Goal: Transaction & Acquisition: Purchase product/service

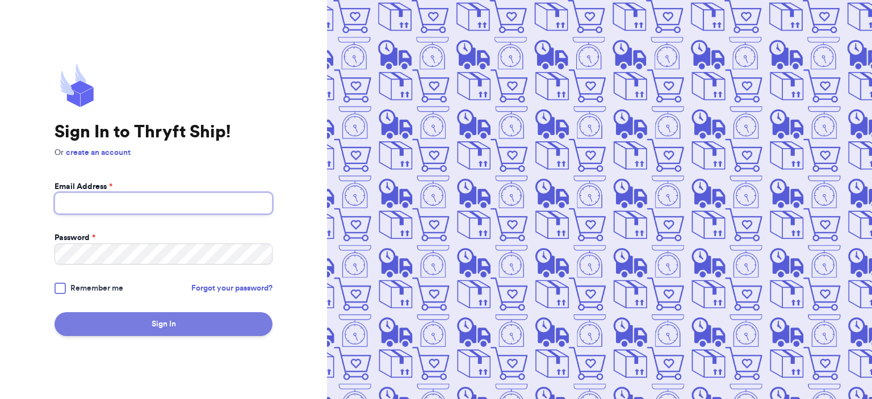
type input "[EMAIL_ADDRESS][DOMAIN_NAME]"
click at [123, 322] on button "Sign In" at bounding box center [163, 324] width 218 height 24
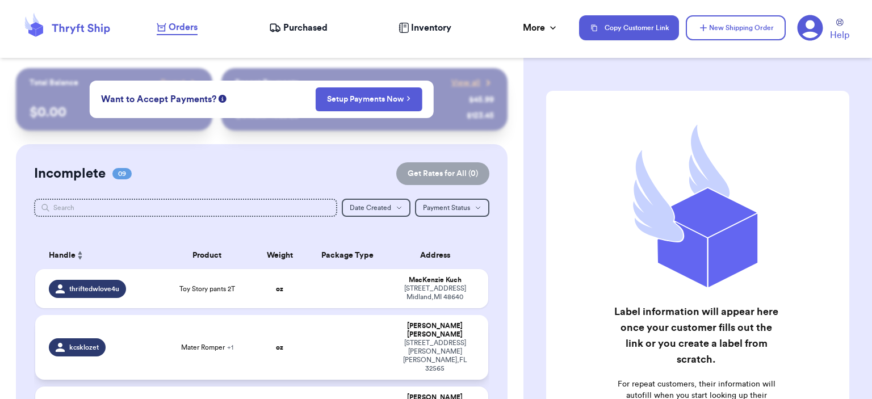
click at [215, 345] on td "Mater Romper + 1" at bounding box center [207, 347] width 91 height 65
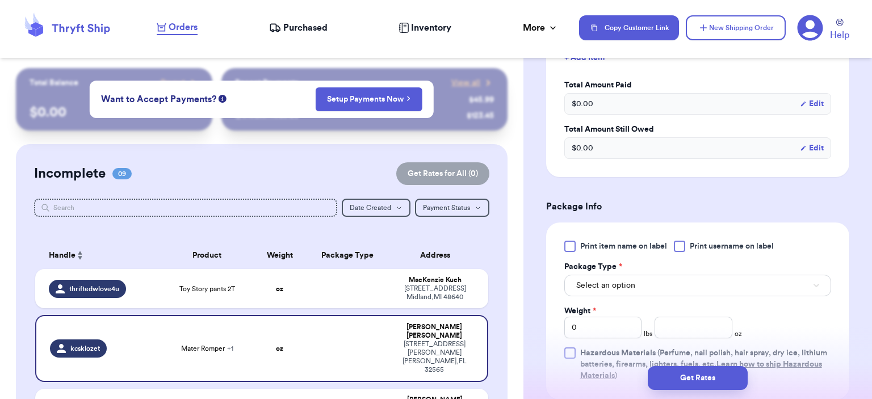
scroll to position [454, 0]
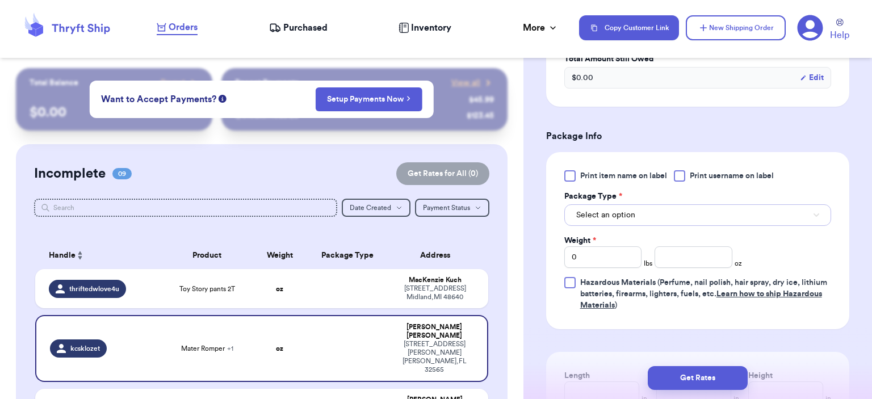
click at [703, 220] on button "Select an option" at bounding box center [697, 215] width 267 height 22
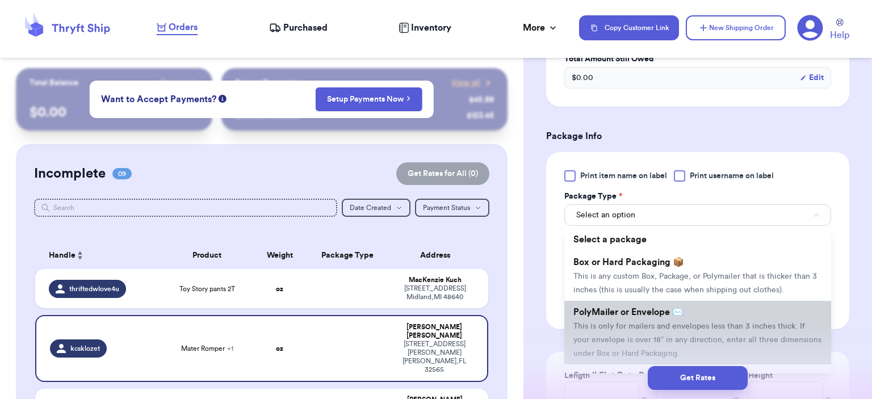
click at [683, 314] on span "PolyMailer or Envelope ✉️" at bounding box center [628, 312] width 110 height 9
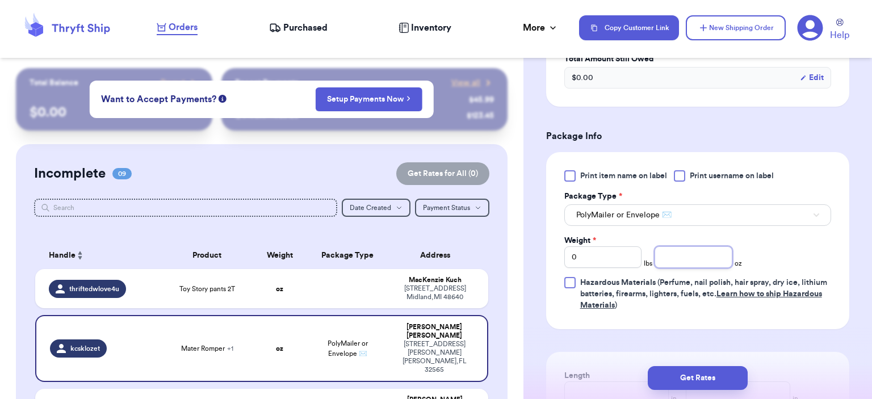
click at [681, 261] on input "number" at bounding box center [693, 257] width 78 height 22
type input "6"
click at [718, 371] on button "Get Rates" at bounding box center [698, 378] width 100 height 24
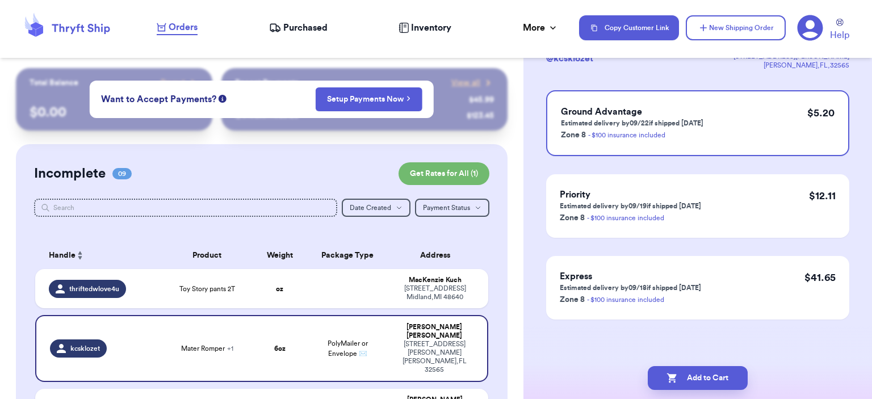
scroll to position [0, 0]
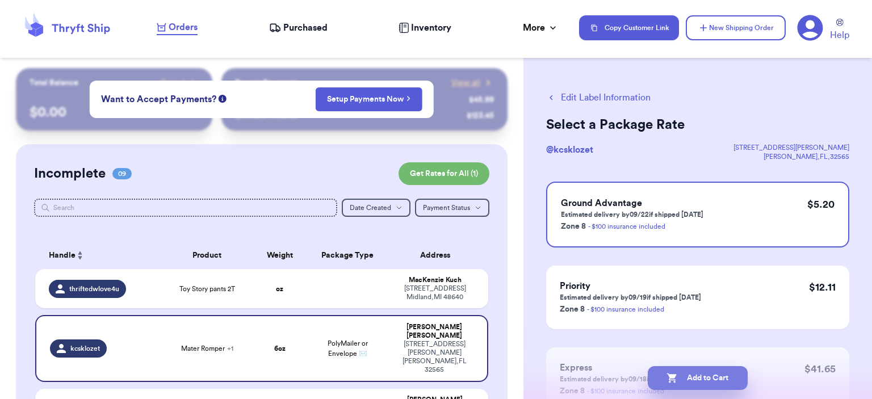
click at [707, 379] on button "Add to Cart" at bounding box center [698, 378] width 100 height 24
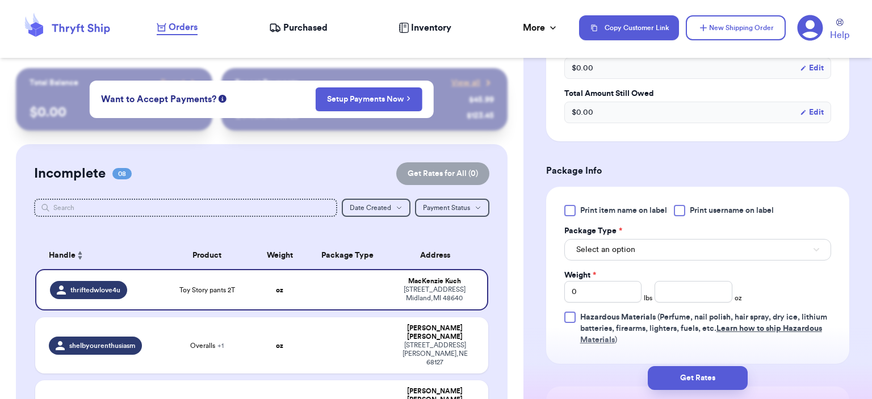
scroll to position [511, 0]
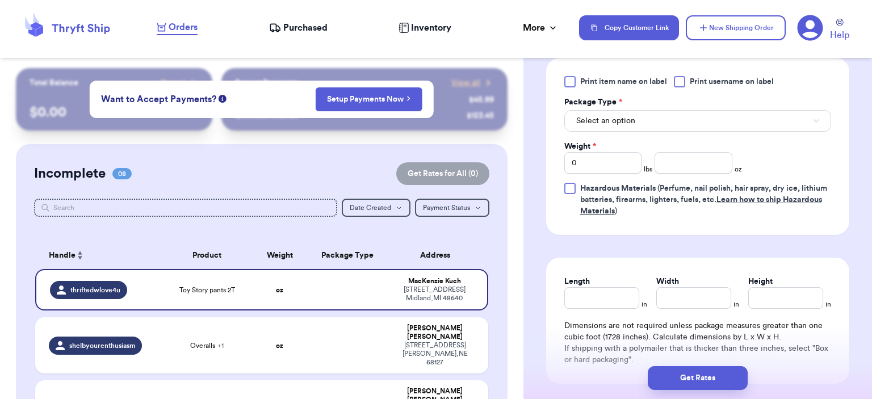
click at [678, 133] on div "Print item name on label Print username on label Package Type * Select an optio…" at bounding box center [697, 146] width 267 height 141
click at [679, 114] on button "Select an option" at bounding box center [697, 121] width 267 height 22
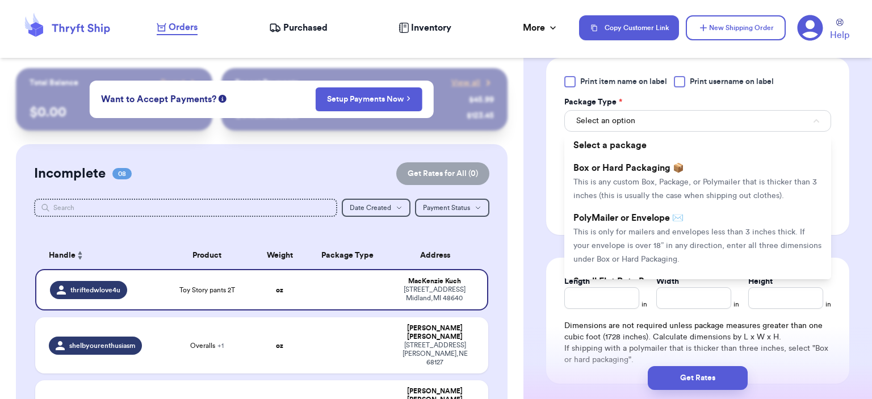
click at [669, 219] on span "PolyMailer or Envelope ✉️" at bounding box center [628, 217] width 110 height 9
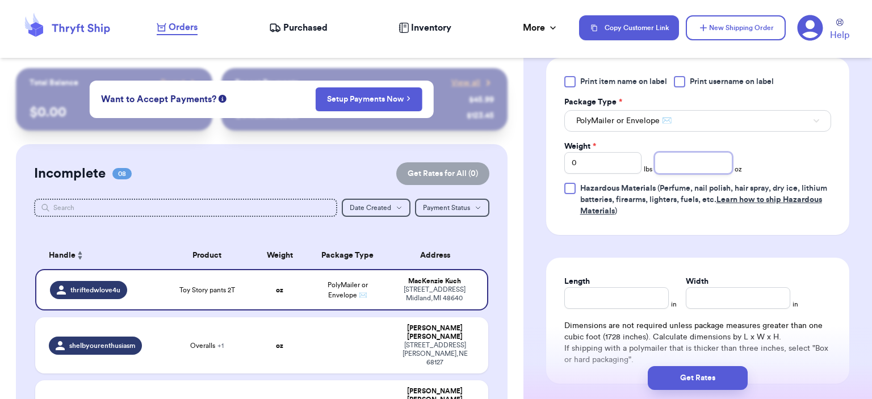
click at [673, 161] on input "number" at bounding box center [693, 163] width 78 height 22
type input "3"
click at [708, 374] on button "Get Rates" at bounding box center [698, 378] width 100 height 24
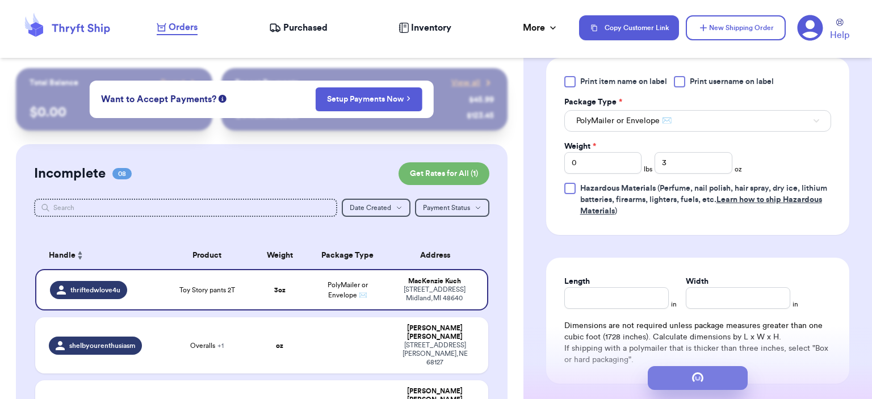
scroll to position [0, 0]
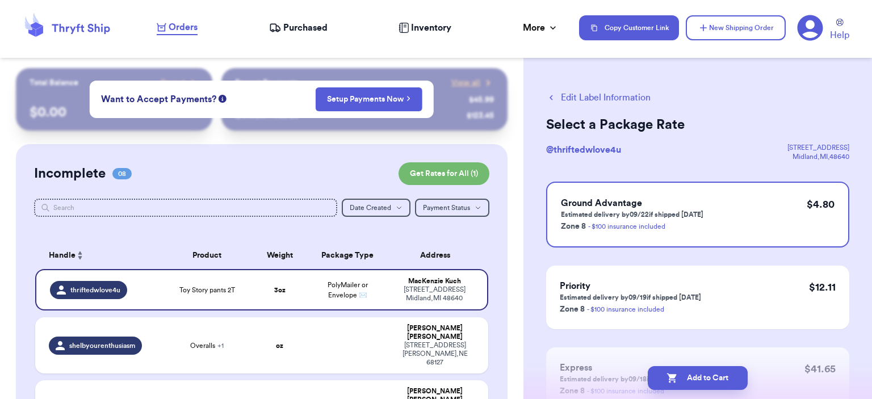
click at [708, 376] on button "Add to Cart" at bounding box center [698, 378] width 100 height 24
